Goal: Information Seeking & Learning: Learn about a topic

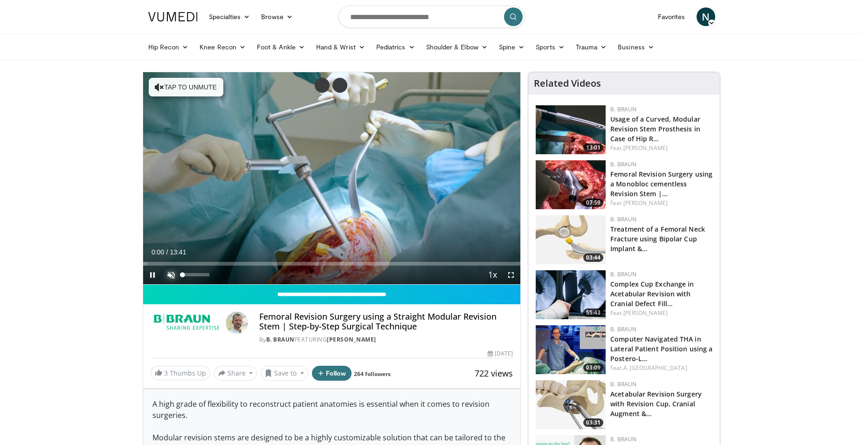
click at [173, 276] on span "Video Player" at bounding box center [171, 275] width 19 height 19
click at [512, 277] on span "Video Player" at bounding box center [511, 275] width 19 height 19
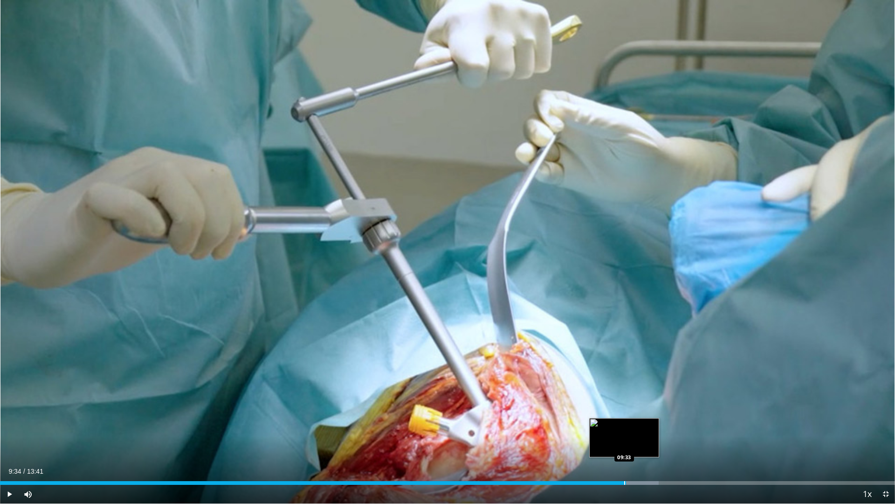
click at [626, 445] on div "Loaded : 73.61% 09:34 09:33" at bounding box center [447, 480] width 895 height 9
click at [658, 445] on div "Loaded : 76.65% 09:42 10:04" at bounding box center [447, 480] width 895 height 9
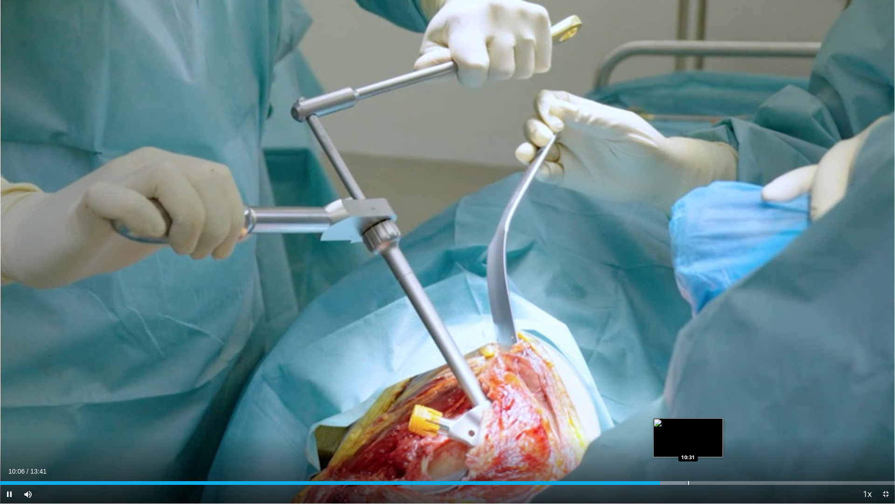
click at [688, 445] on div "Progress Bar" at bounding box center [688, 483] width 1 height 4
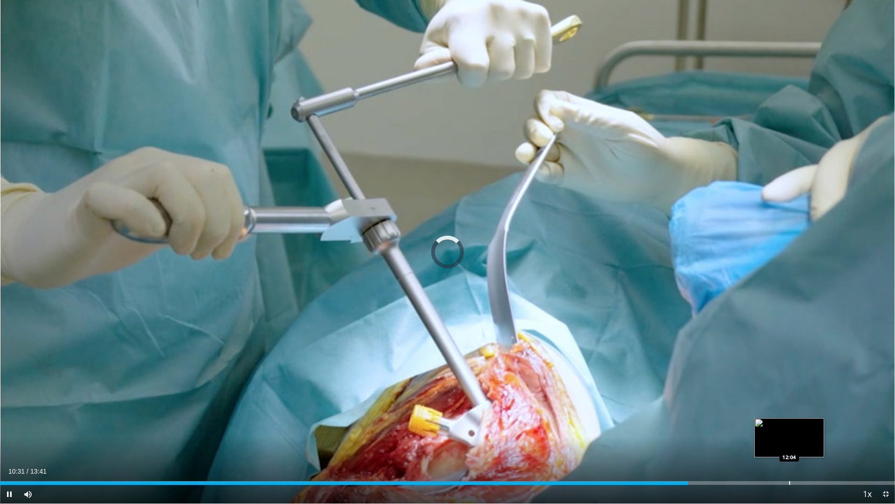
click at [790, 445] on div "Loaded : 0.00% 10:41 12:04" at bounding box center [447, 480] width 895 height 9
click at [863, 445] on span "Video Player" at bounding box center [886, 493] width 19 height 19
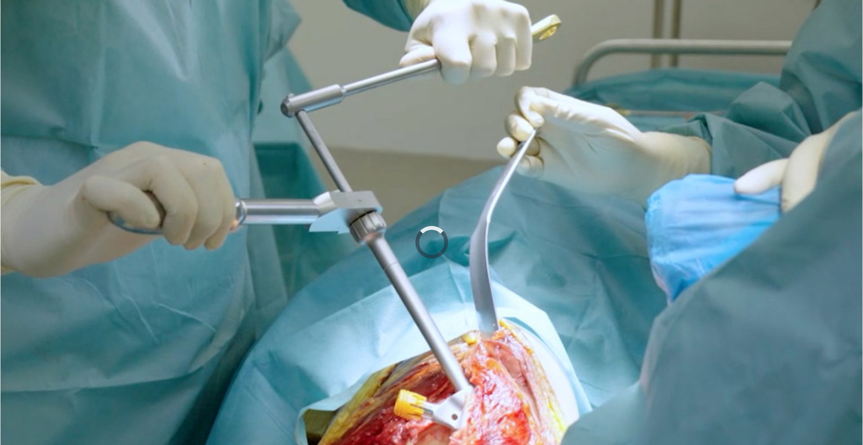
scroll to position [47, 0]
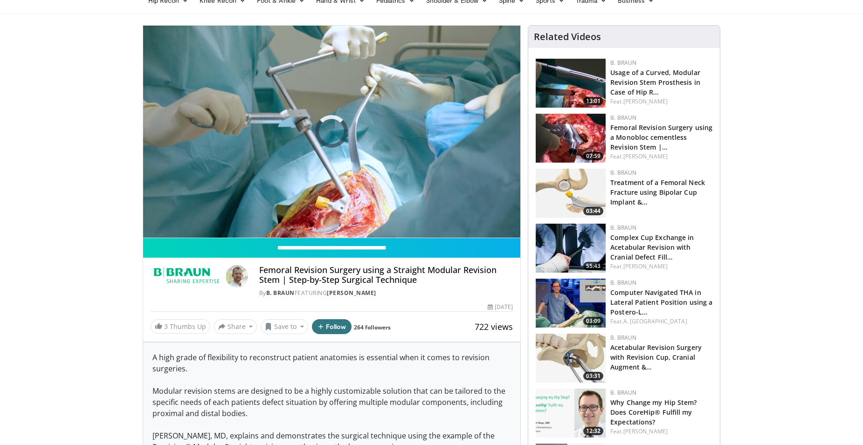
click at [583, 253] on img at bounding box center [571, 248] width 70 height 49
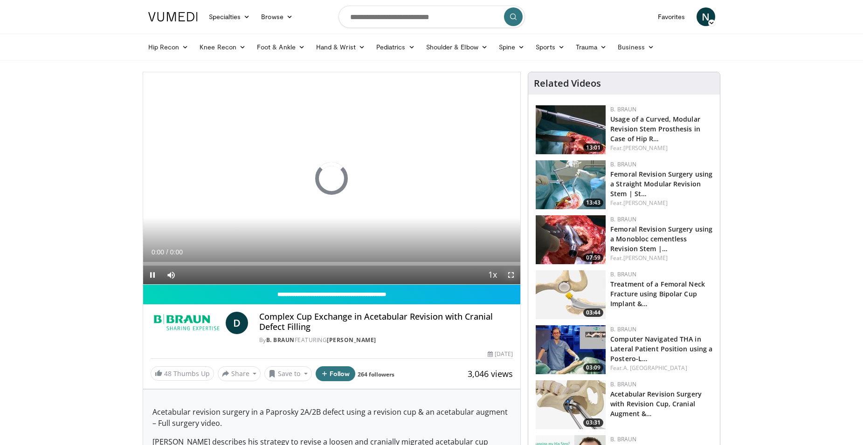
click at [513, 276] on span "Video Player" at bounding box center [511, 275] width 19 height 19
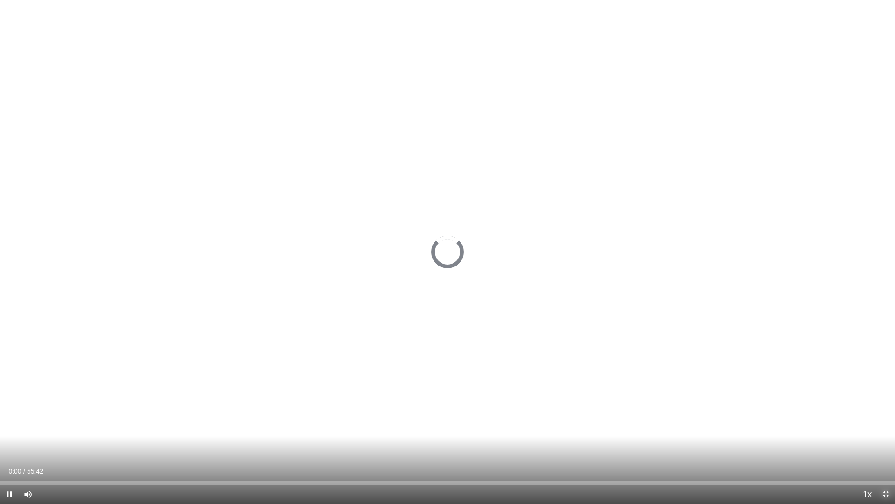
click at [863, 445] on span "Video Player" at bounding box center [886, 493] width 19 height 19
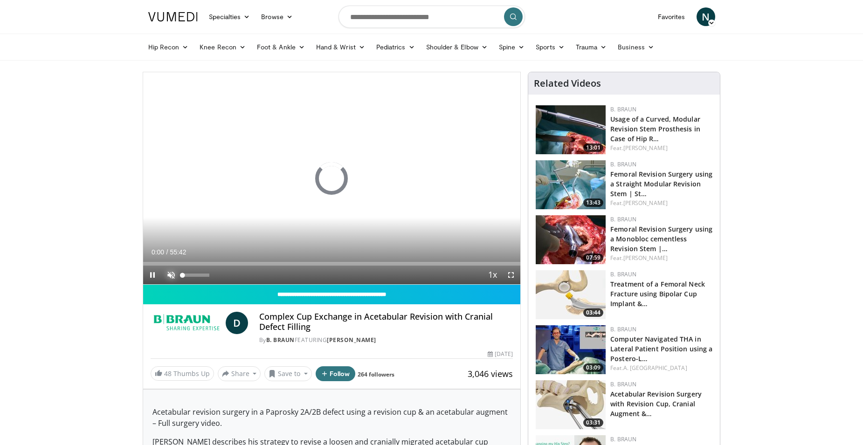
click at [169, 273] on span "Video Player" at bounding box center [171, 275] width 19 height 19
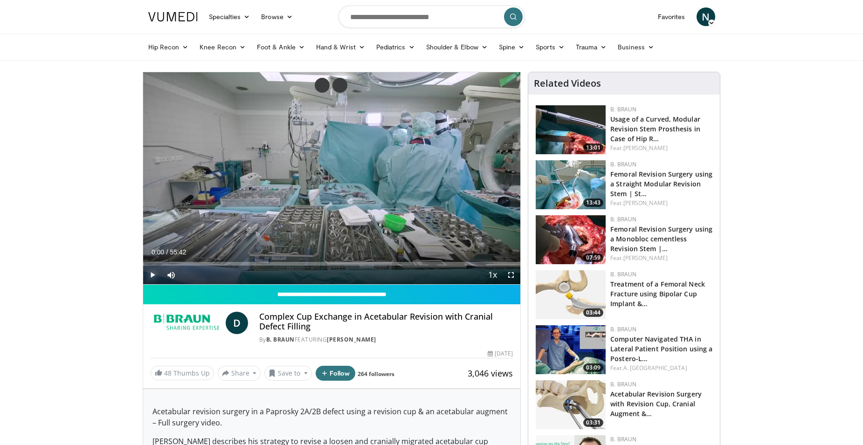
click at [151, 275] on span "Video Player" at bounding box center [152, 275] width 19 height 19
click at [512, 279] on span "Video Player" at bounding box center [511, 275] width 19 height 19
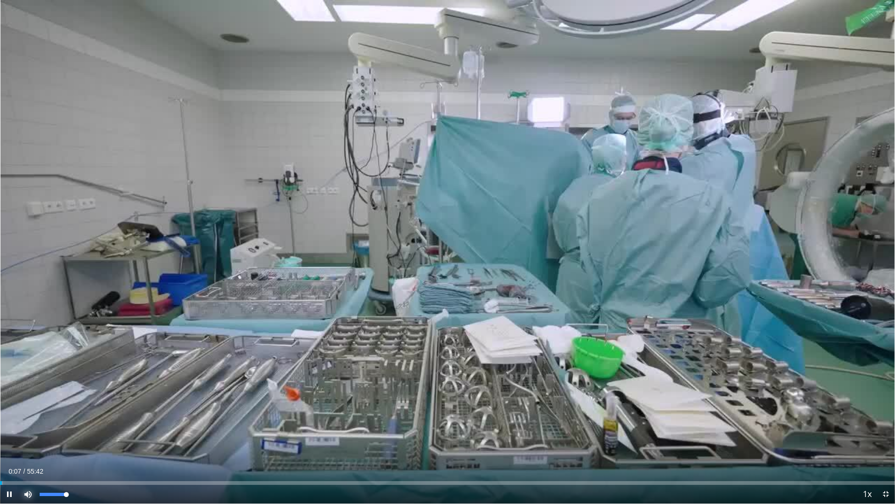
click at [27, 445] on span "Video Player" at bounding box center [28, 493] width 19 height 19
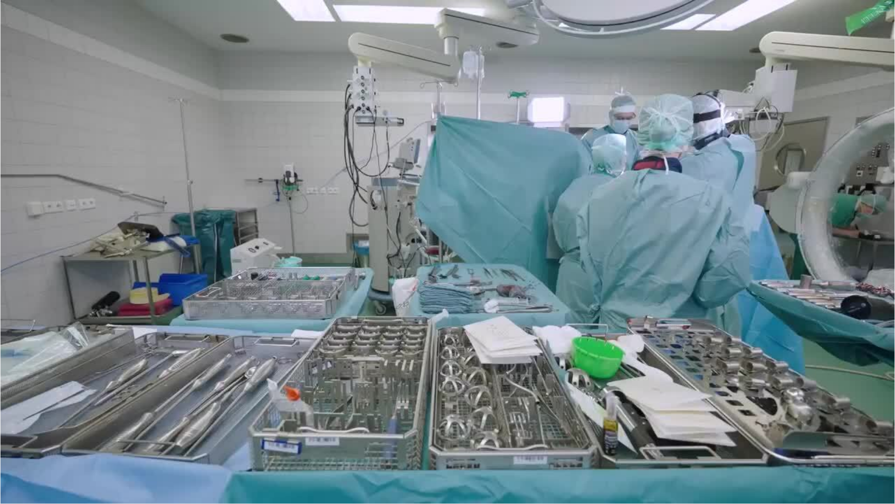
click at [27, 445] on video-js "**********" at bounding box center [447, 252] width 895 height 504
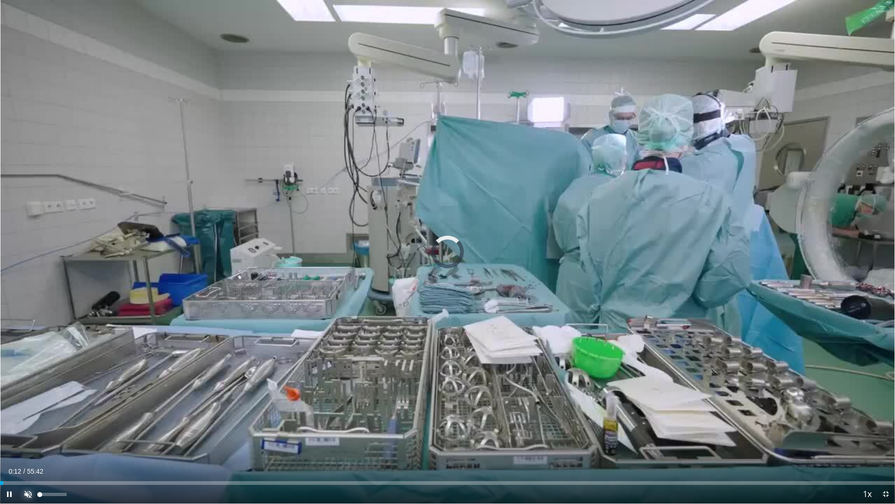
click at [28, 445] on span "Video Player" at bounding box center [28, 493] width 19 height 19
click at [83, 445] on div "Loaded : 0.00% 00:12 05:11" at bounding box center [447, 480] width 895 height 9
click at [870, 445] on span "Video Player" at bounding box center [886, 493] width 19 height 19
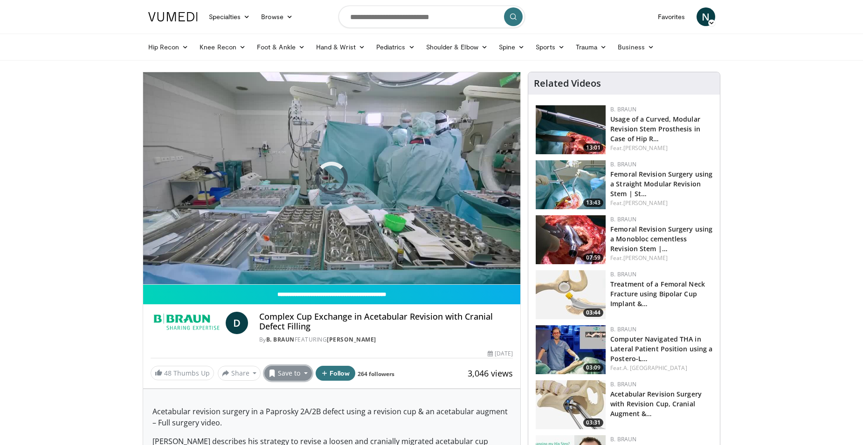
click at [296, 376] on button "Save to" at bounding box center [288, 373] width 48 height 15
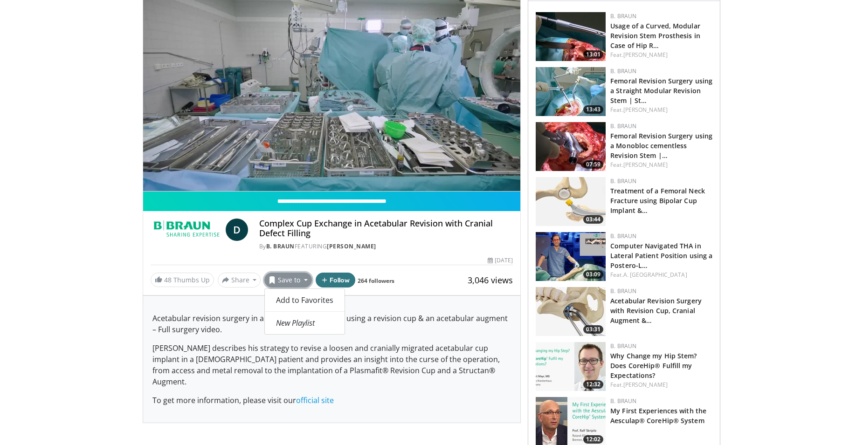
scroll to position [47, 0]
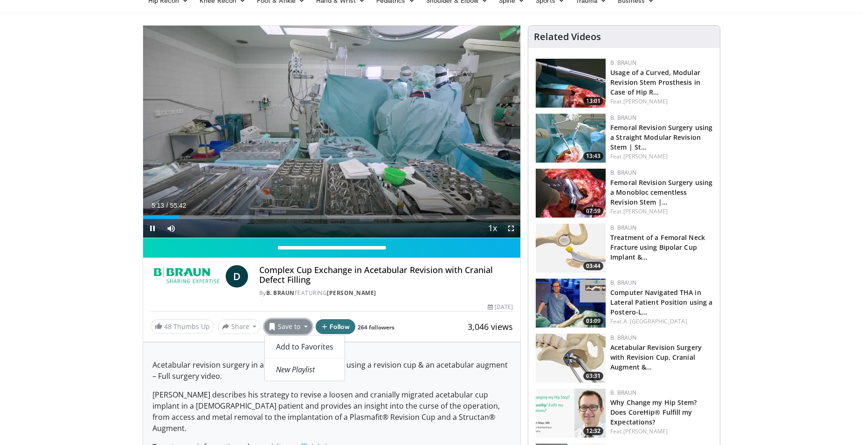
click at [510, 230] on span "Video Player" at bounding box center [511, 228] width 19 height 19
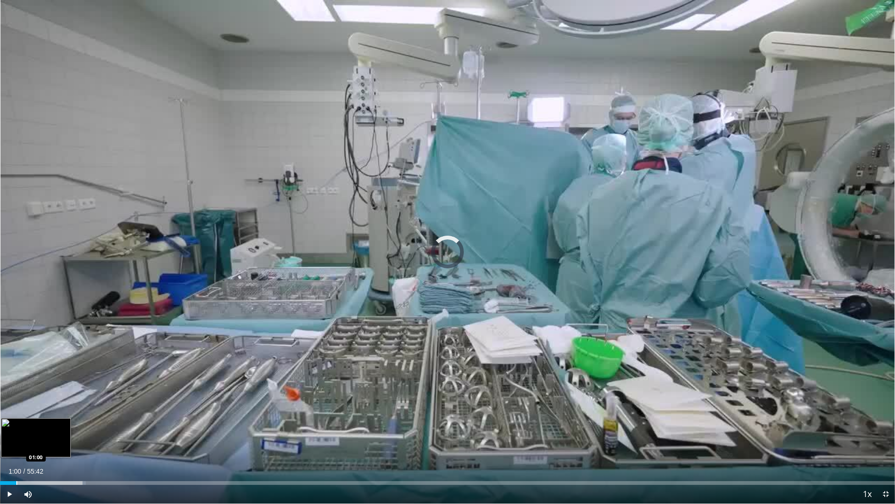
click at [16, 445] on div "Progress Bar" at bounding box center [16, 483] width 1 height 4
click at [11, 445] on div "Loaded : 2.69% 01:02 00:40" at bounding box center [447, 480] width 895 height 9
click at [34, 445] on div "Progress Bar" at bounding box center [34, 483] width 1 height 4
click at [8, 445] on video-js "**********" at bounding box center [447, 252] width 895 height 504
click at [11, 445] on span "Video Player" at bounding box center [9, 493] width 19 height 19
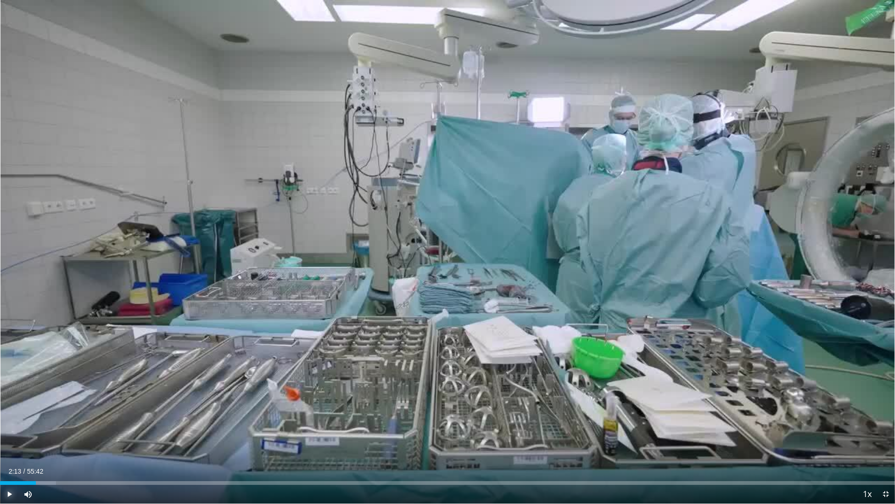
click at [0, 445] on button "Play" at bounding box center [9, 493] width 19 height 19
click at [114, 445] on div "Current Time 3:04 / Duration 55:42 Pause Skip Backward Skip Forward Mute 0% Loa…" at bounding box center [447, 493] width 895 height 19
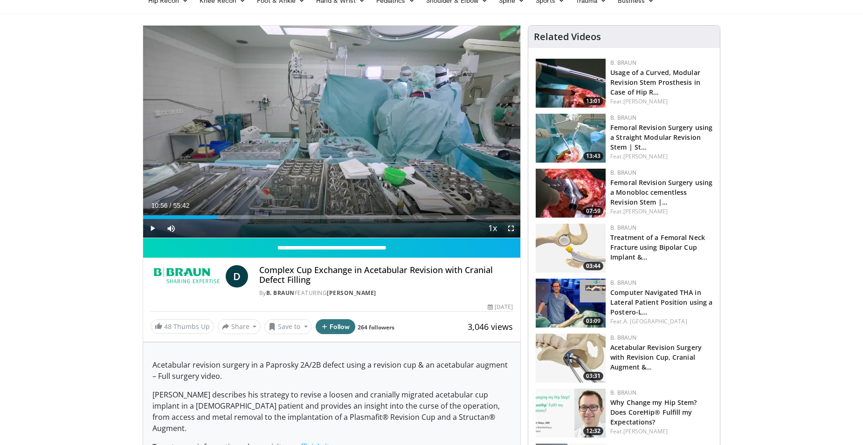
click at [512, 230] on span "Video Player" at bounding box center [511, 228] width 19 height 19
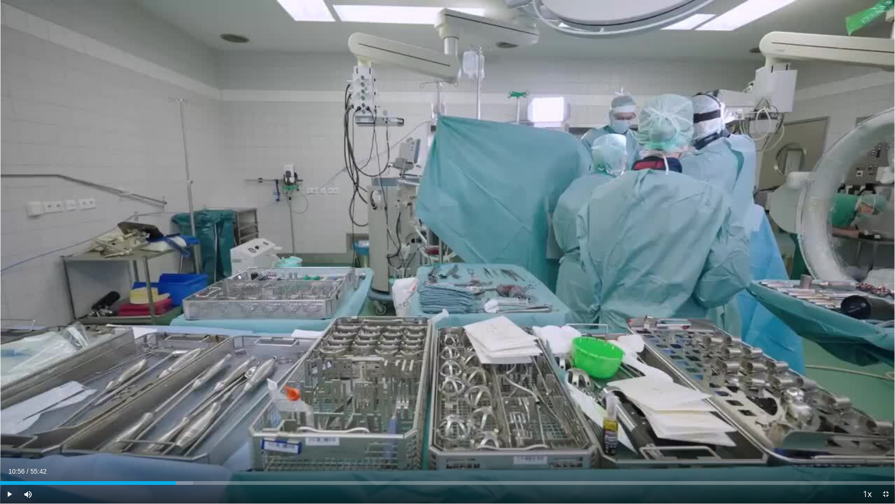
click at [61, 445] on div "Current Time 10:56 / Duration 55:42 Play Skip Backward Skip Forward Mute 0% Loa…" at bounding box center [447, 493] width 895 height 19
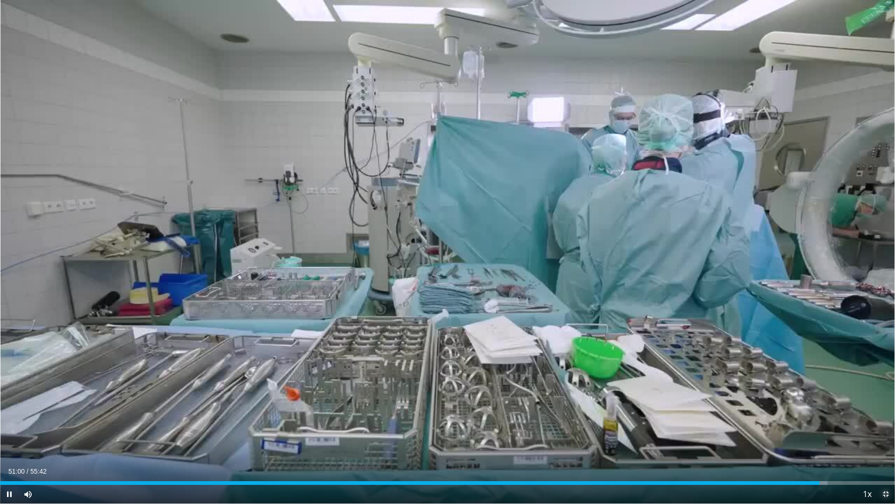
click at [870, 445] on span "Video Player" at bounding box center [886, 493] width 19 height 19
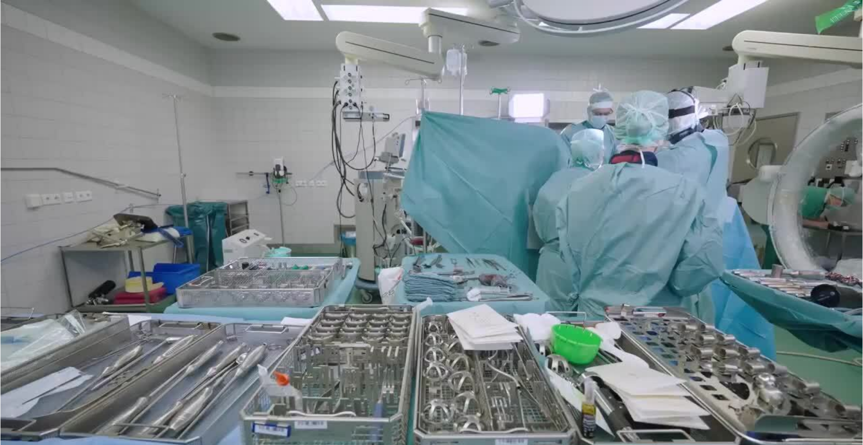
scroll to position [0, 0]
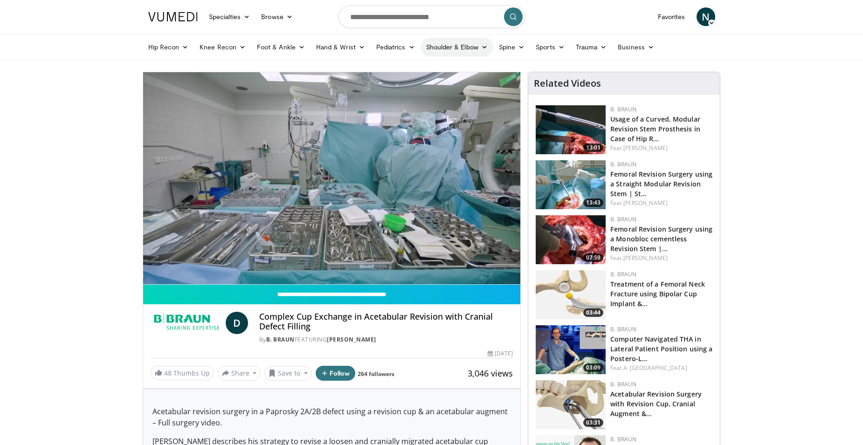
click at [454, 47] on link "Shoulder & Elbow" at bounding box center [457, 47] width 73 height 19
click at [407, 84] on link "Shoulder" at bounding box center [437, 83] width 111 height 15
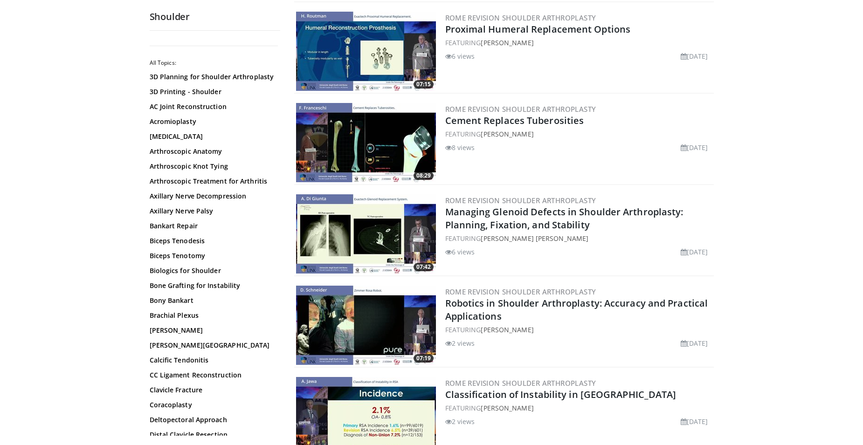
scroll to position [932, 0]
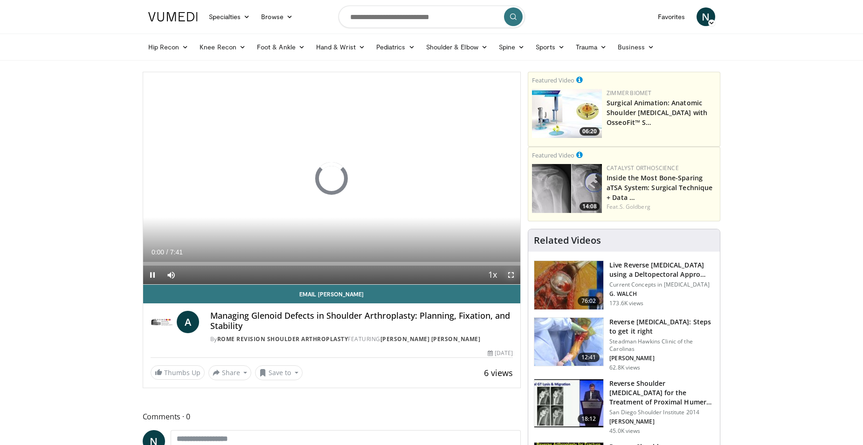
click at [510, 276] on span "Video Player" at bounding box center [511, 275] width 19 height 19
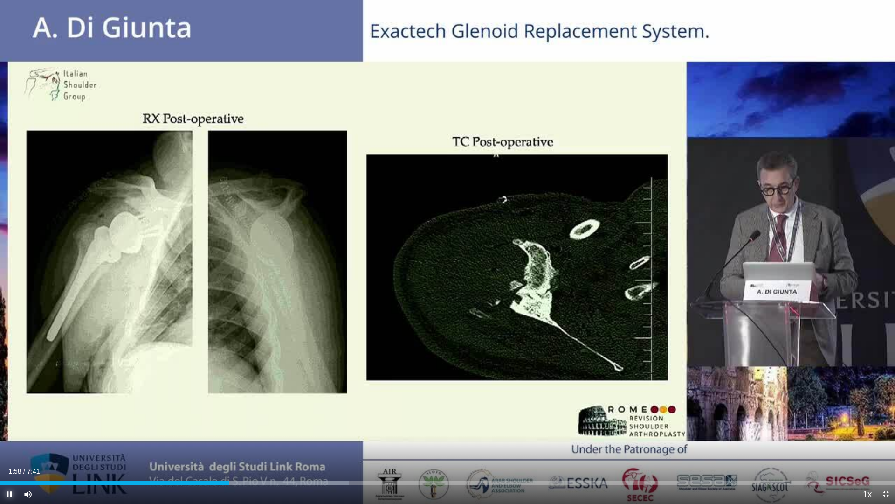
click at [7, 445] on span "Video Player" at bounding box center [9, 493] width 19 height 19
click at [0, 445] on button "Play" at bounding box center [9, 493] width 19 height 19
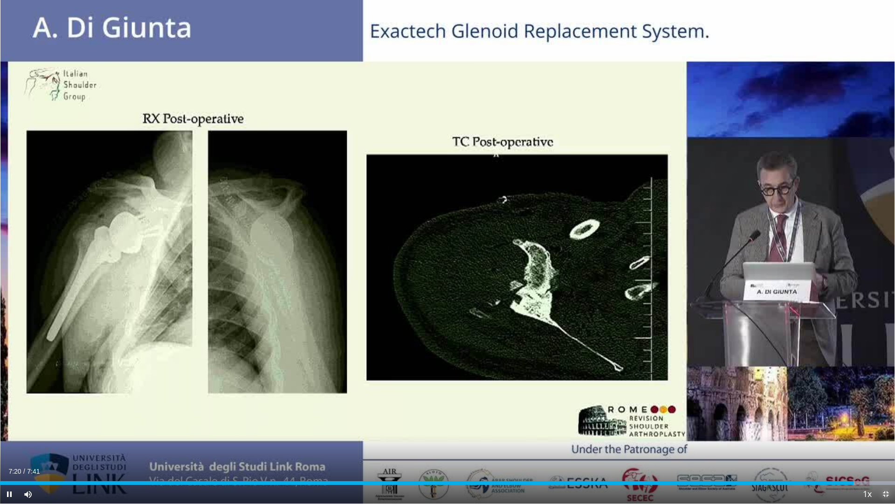
click at [870, 445] on span "Video Player" at bounding box center [886, 493] width 19 height 19
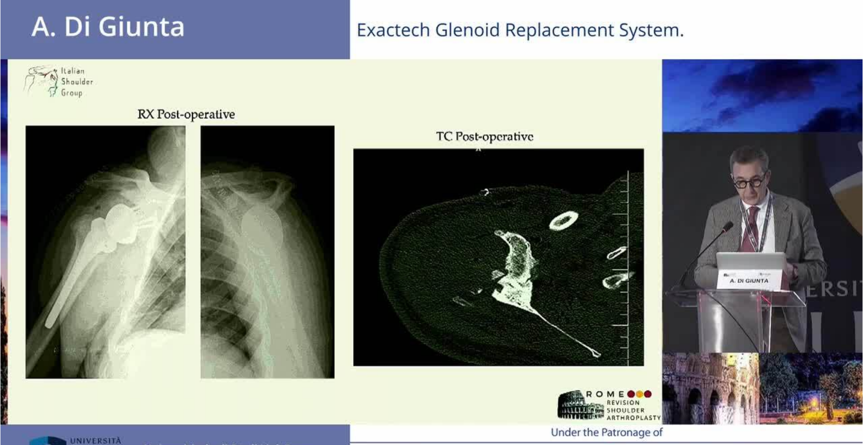
scroll to position [93, 0]
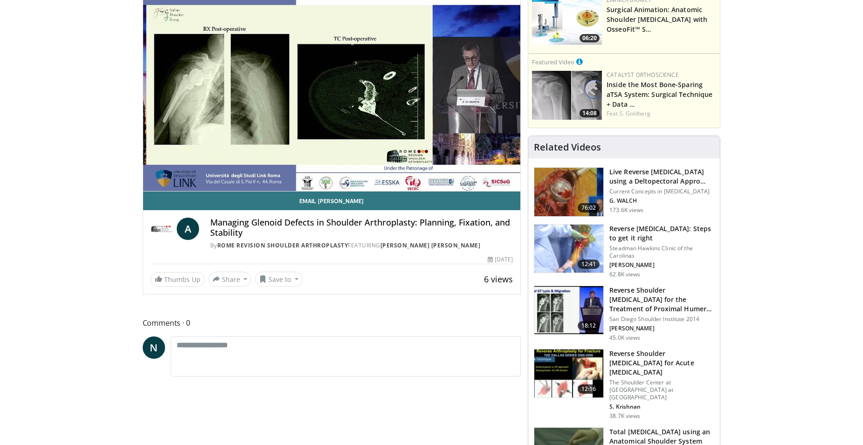
click at [557, 259] on img at bounding box center [568, 249] width 69 height 48
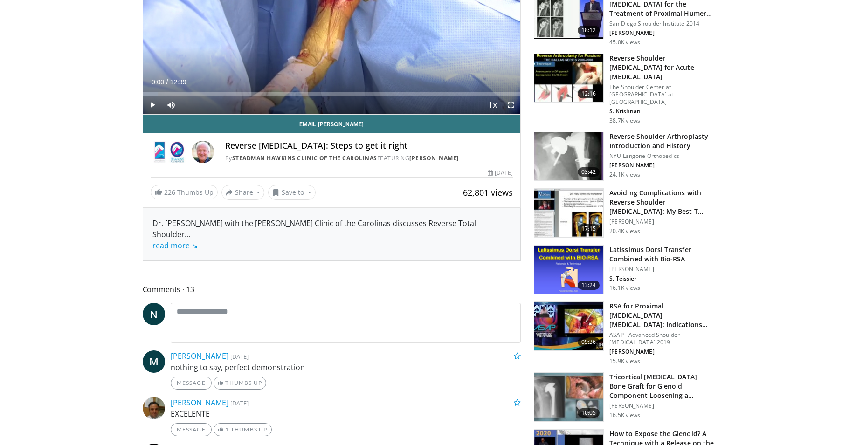
scroll to position [186, 0]
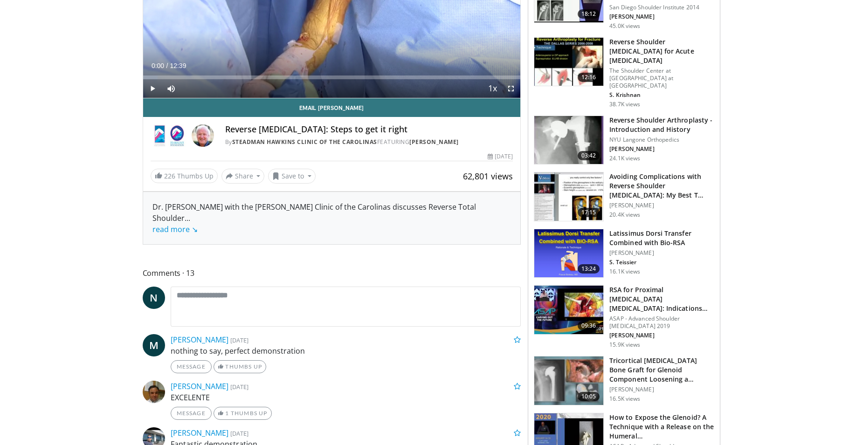
click at [566, 318] on img at bounding box center [568, 310] width 69 height 48
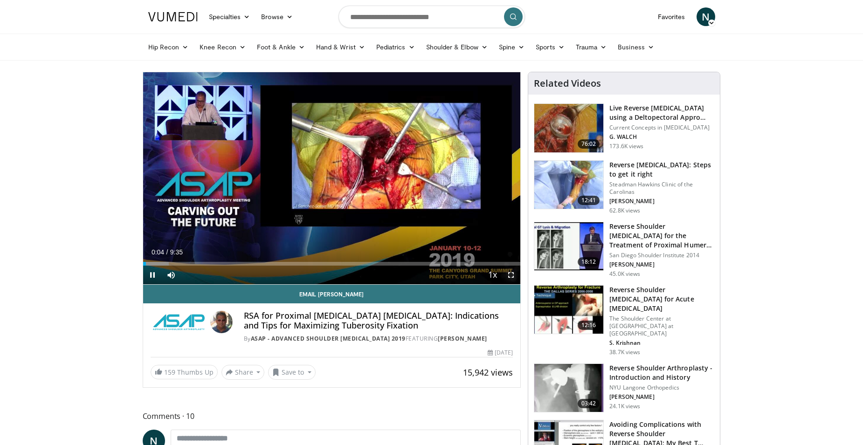
click at [511, 276] on span "Video Player" at bounding box center [511, 275] width 19 height 19
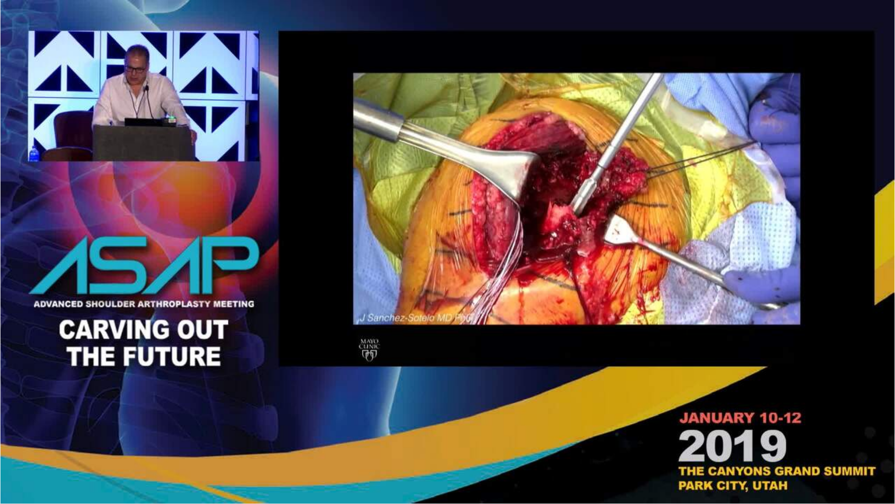
click at [9, 445] on div "20 seconds Tap to unmute" at bounding box center [447, 251] width 895 height 503
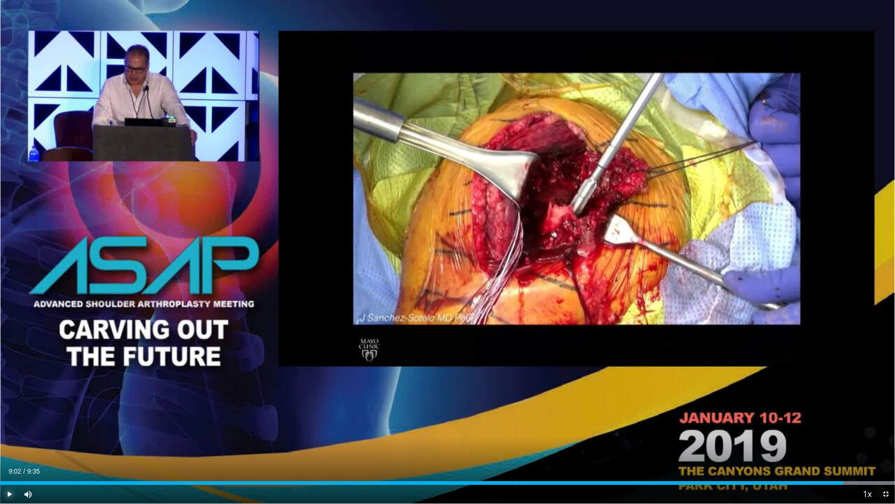
click at [9, 445] on span "Video Player" at bounding box center [9, 493] width 19 height 19
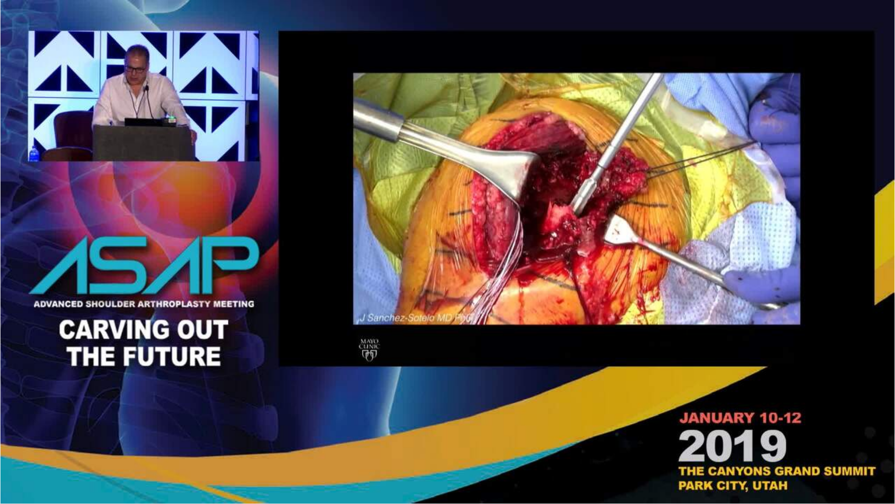
click at [9, 445] on div "20 seconds Tap to unmute" at bounding box center [447, 251] width 895 height 503
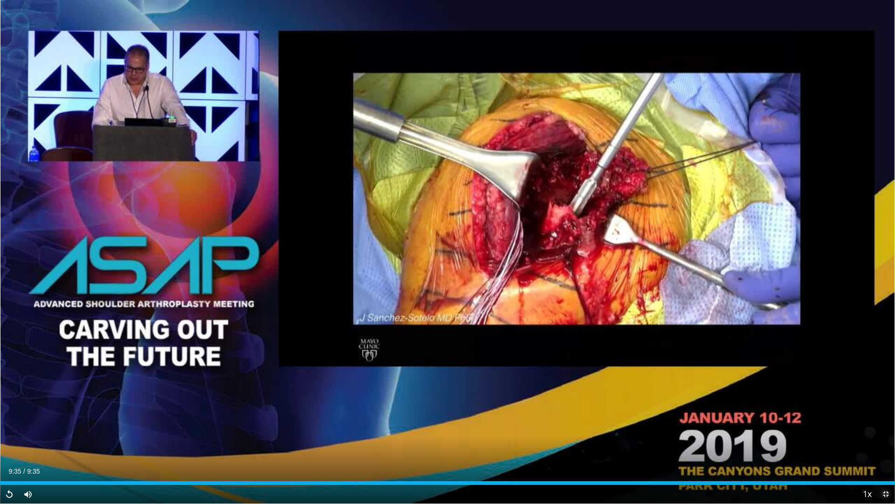
click at [863, 445] on span "Video Player" at bounding box center [886, 493] width 19 height 19
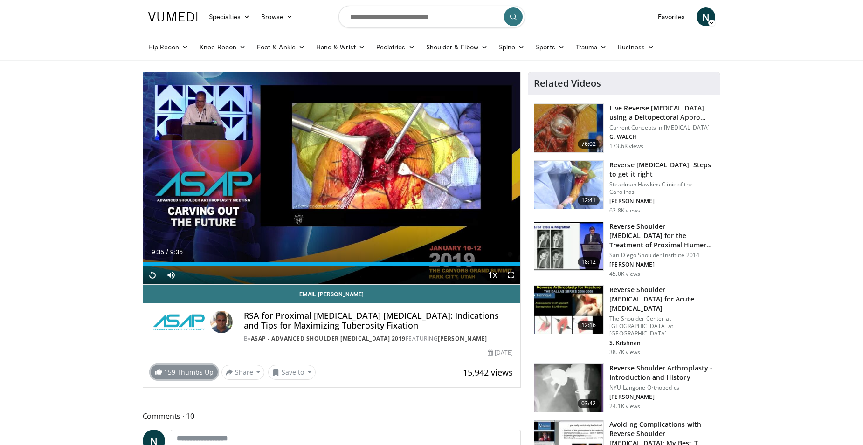
click at [198, 379] on link "159 Thumbs Up" at bounding box center [184, 372] width 67 height 14
click at [304, 380] on button "Save to" at bounding box center [292, 372] width 48 height 15
click at [301, 398] on span "Add to Favorites" at bounding box center [308, 392] width 57 height 10
